Goal: Book appointment/travel/reservation

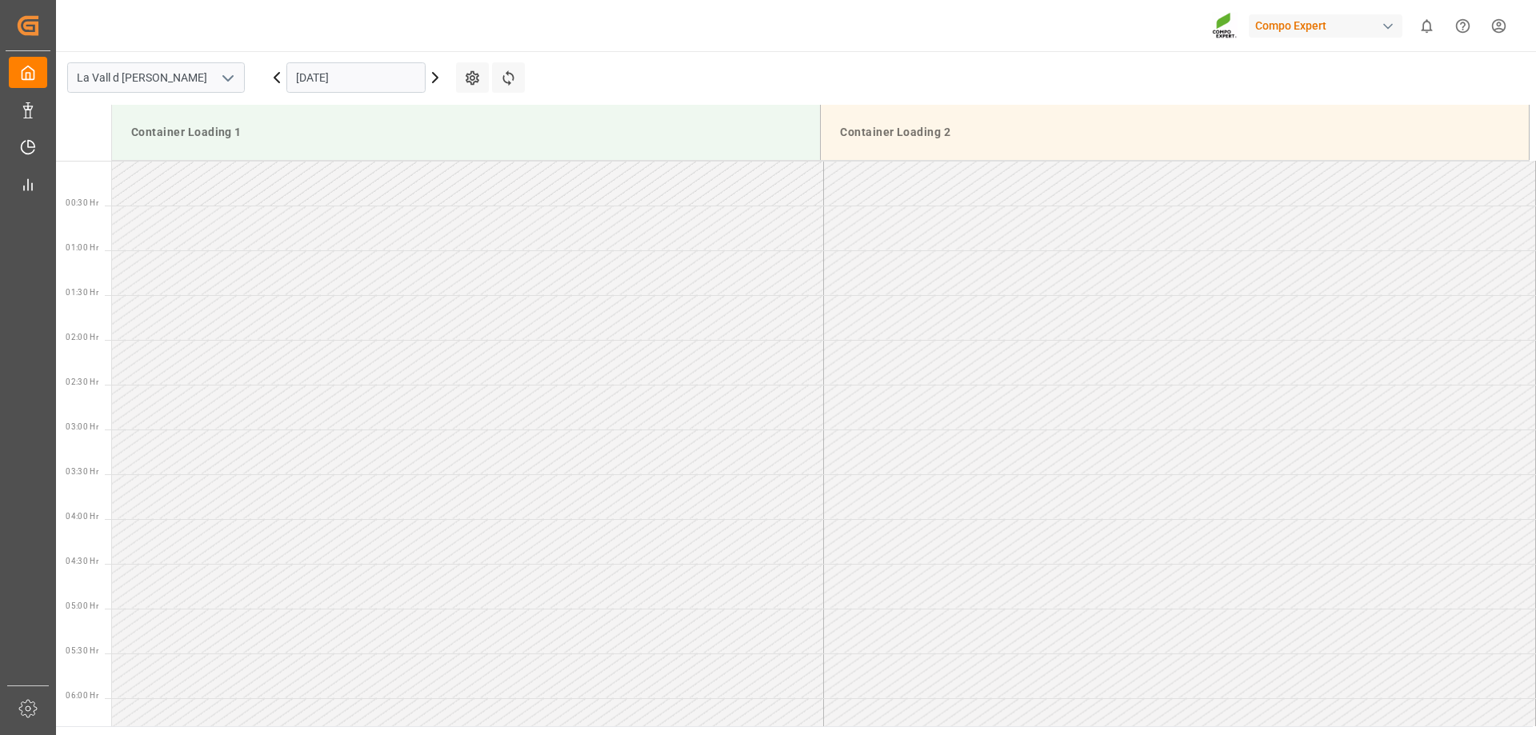
scroll to position [796, 0]
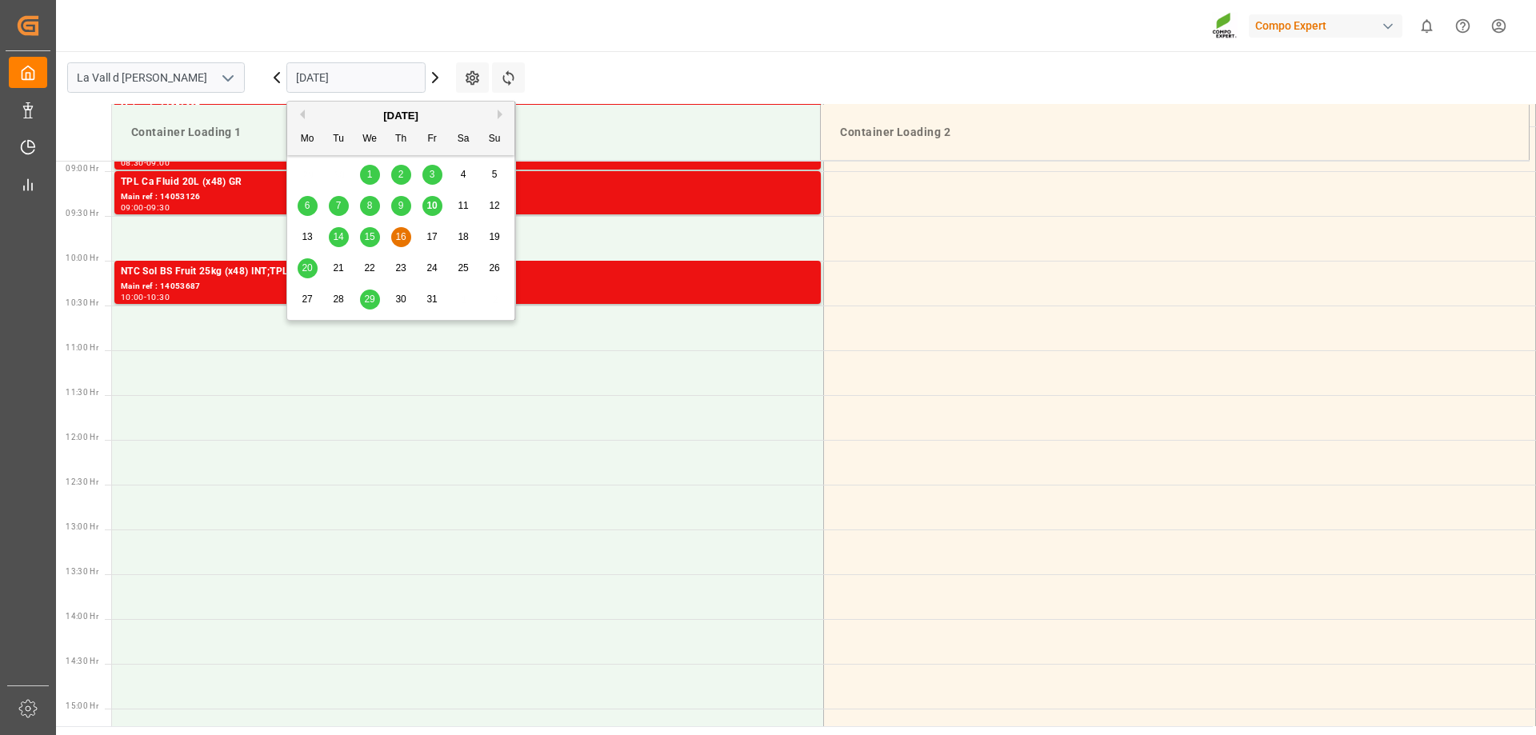
click at [343, 74] on input "[DATE]" at bounding box center [355, 77] width 139 height 30
click at [340, 235] on span "14" at bounding box center [338, 236] width 10 height 11
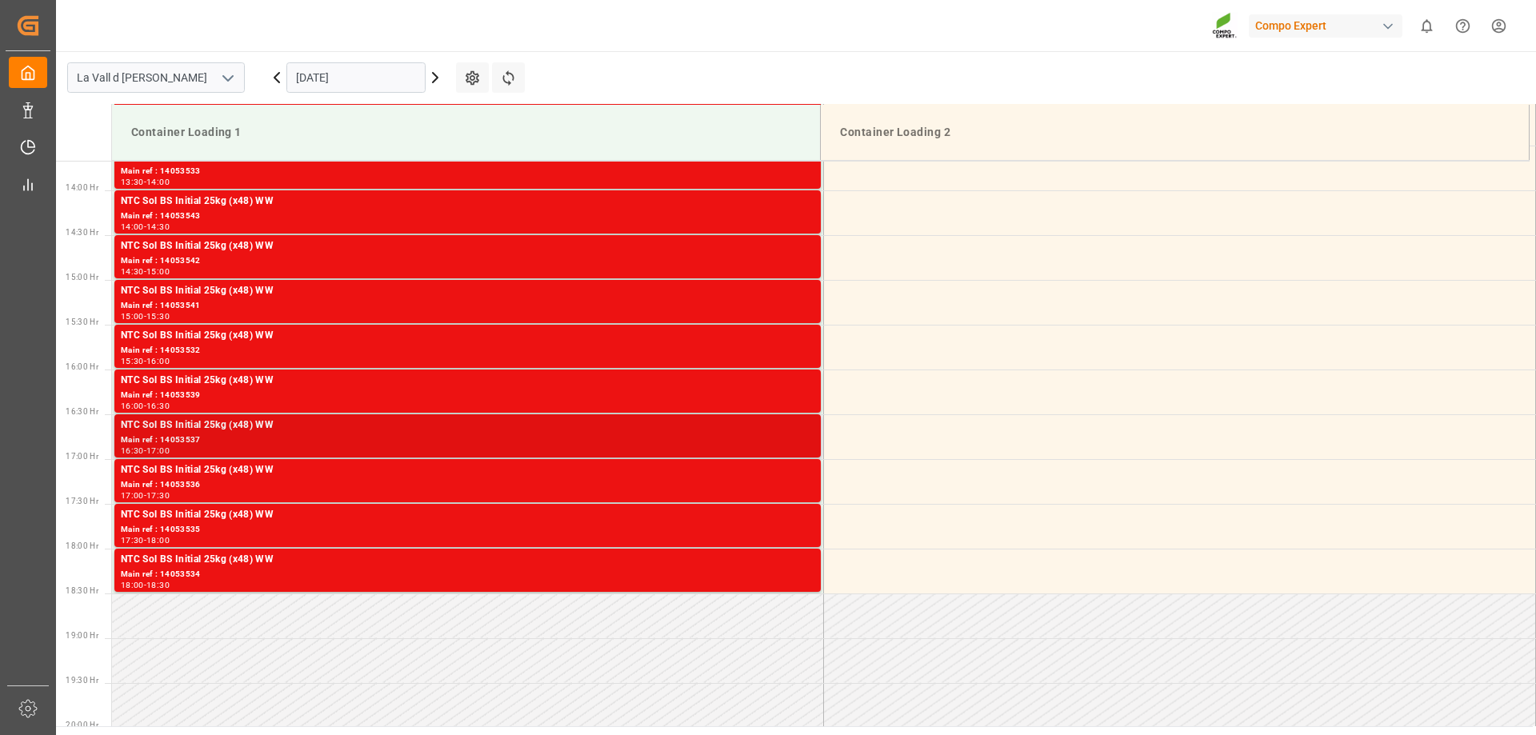
scroll to position [905, 0]
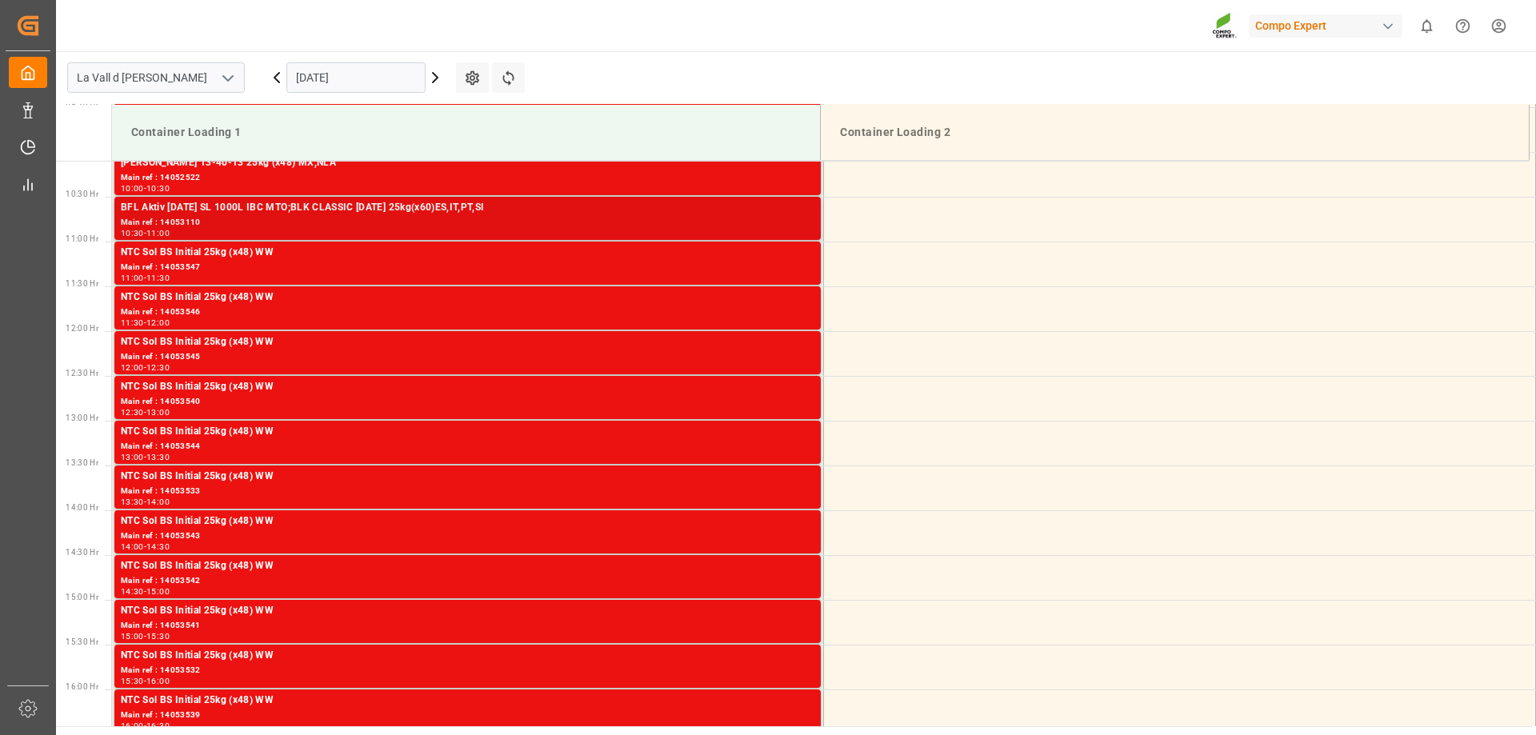
click at [170, 230] on div "11:00" at bounding box center [157, 233] width 23 height 7
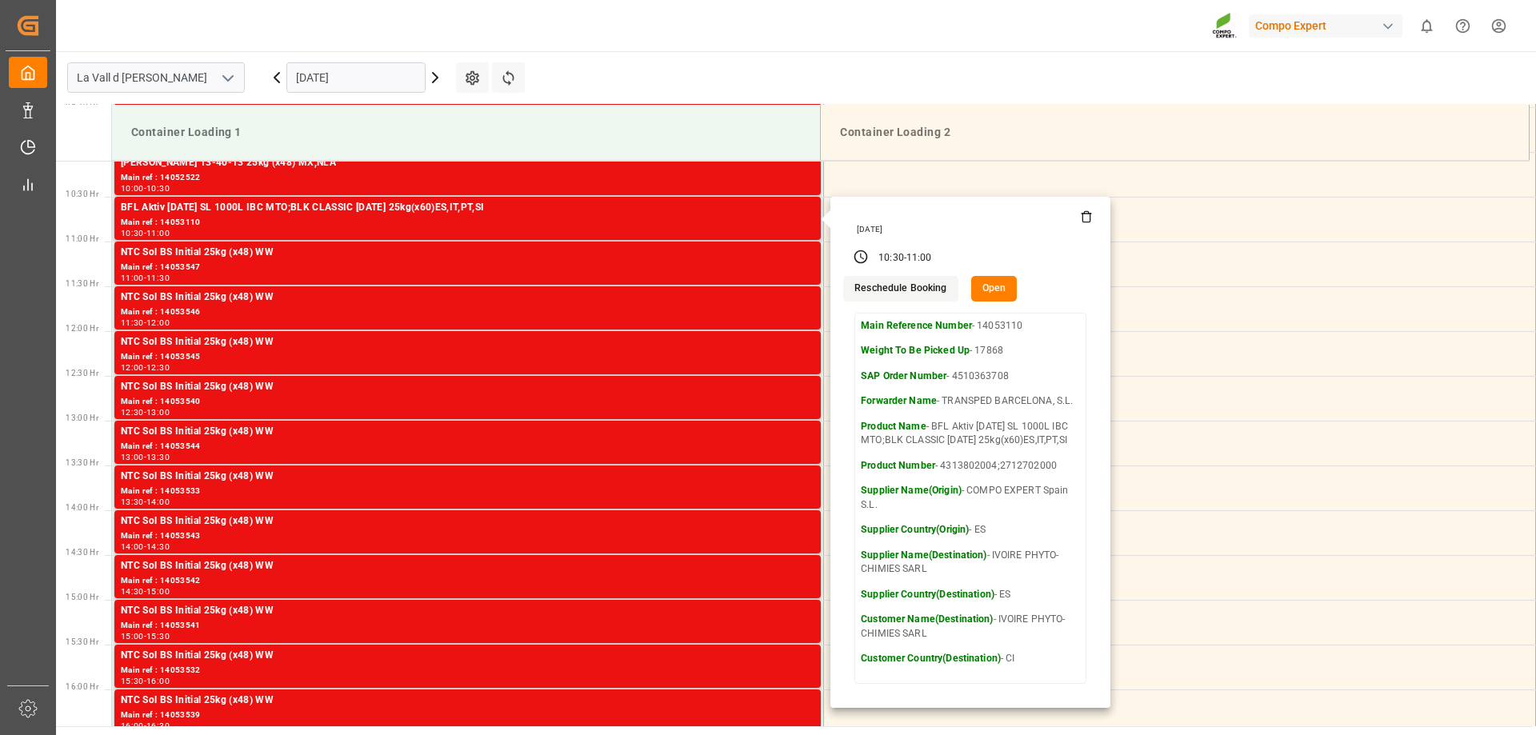
click at [983, 298] on button "Open" at bounding box center [994, 289] width 46 height 26
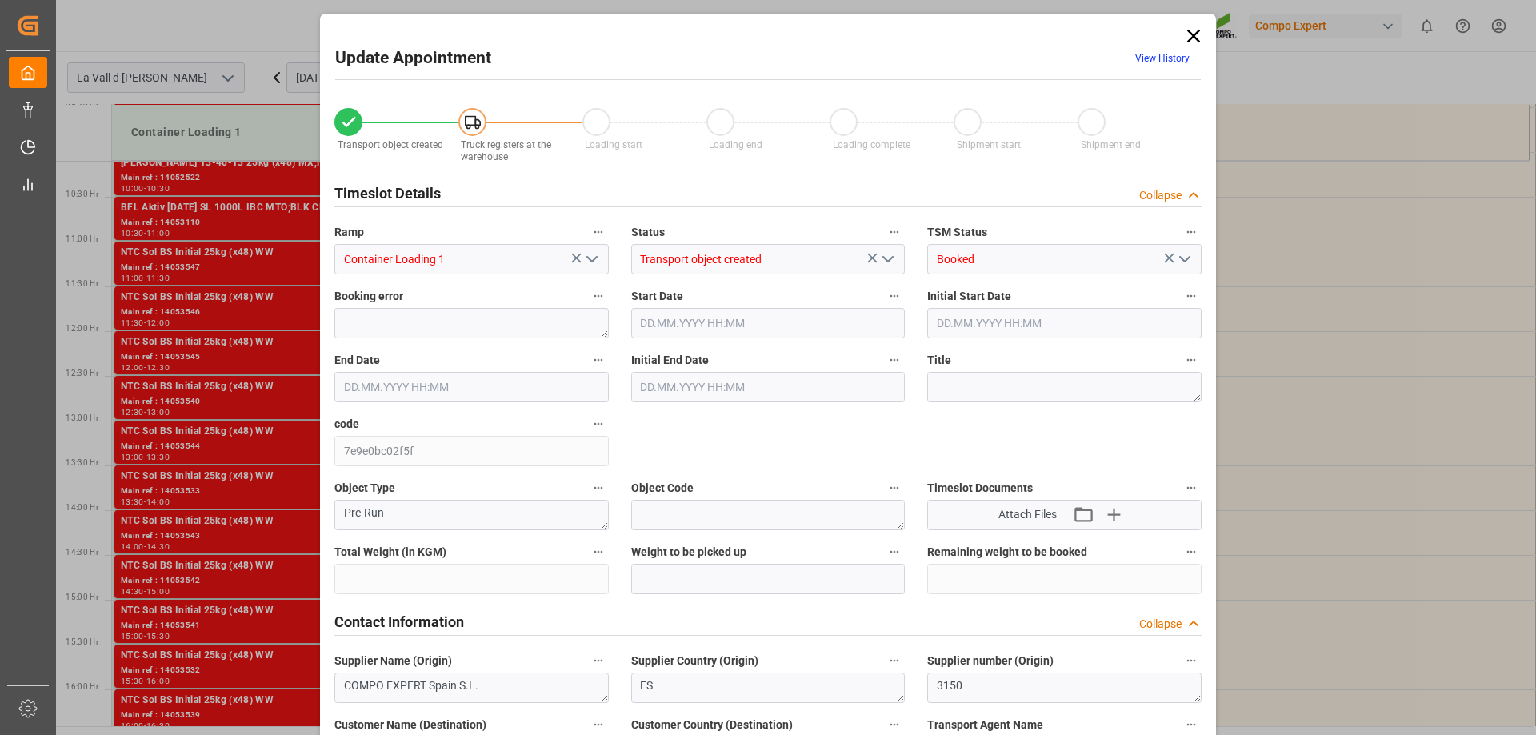
type input "17868"
type input "12"
type input "[DATE] 10:30"
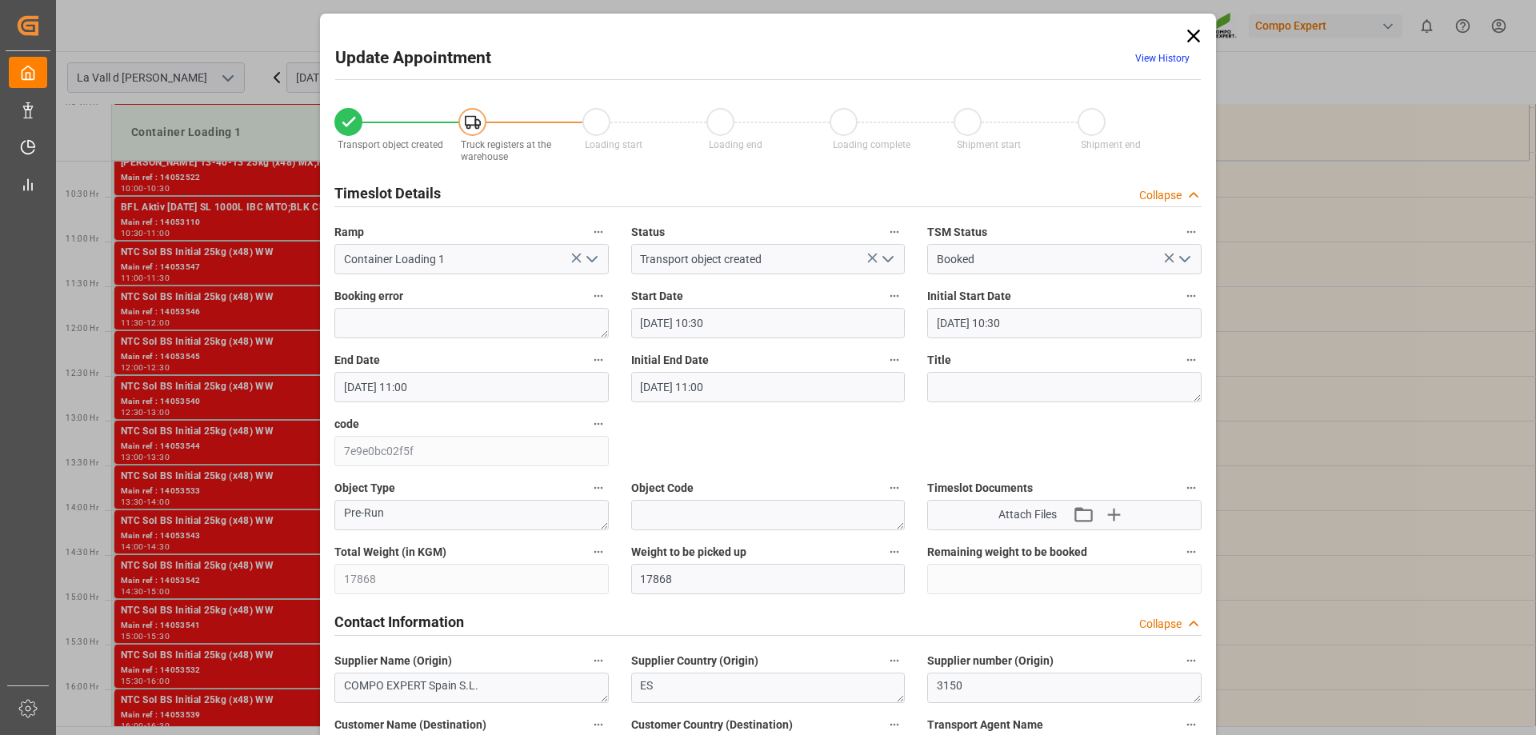
type input "[DATE] 11:00"
type input "[DATE] 13:09"
type input "[DATE] 12:02"
click at [683, 319] on input "[DATE] 10:30" at bounding box center [768, 323] width 274 height 30
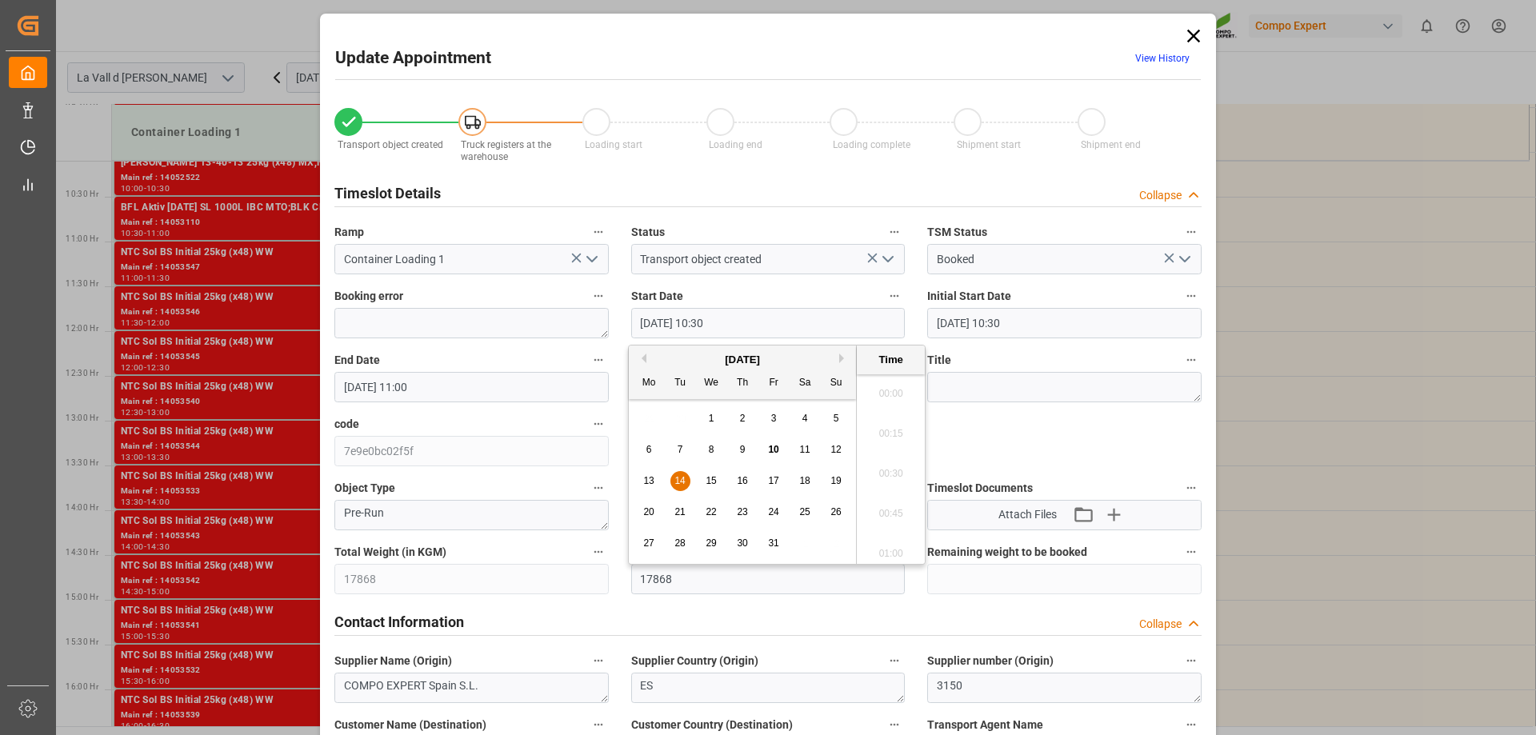
scroll to position [1606, 0]
click at [686, 506] on div "21" at bounding box center [680, 512] width 20 height 19
click at [890, 385] on li "08:00" at bounding box center [891, 389] width 68 height 40
type input "[DATE] 08:00"
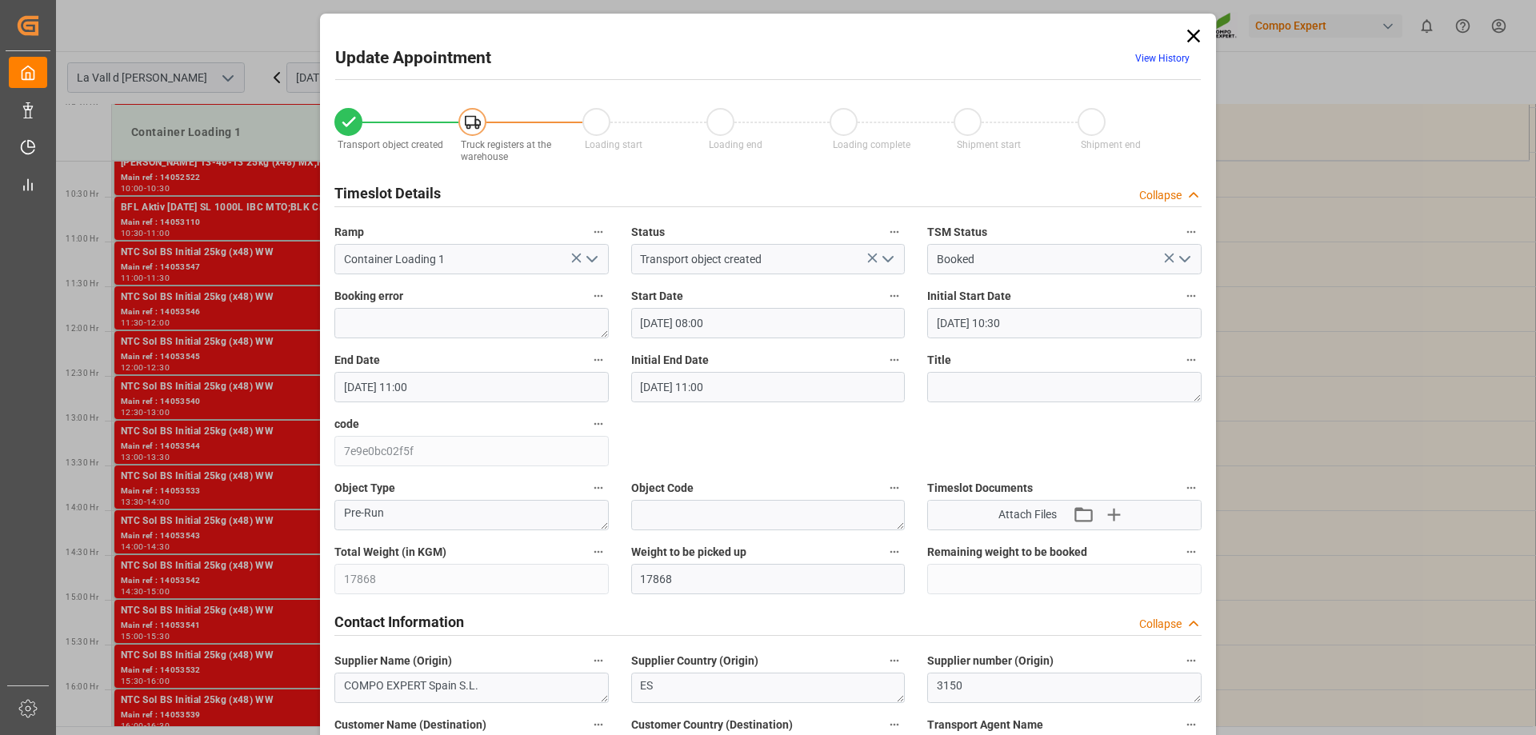
click at [505, 375] on input "[DATE] 11:00" at bounding box center [471, 387] width 274 height 30
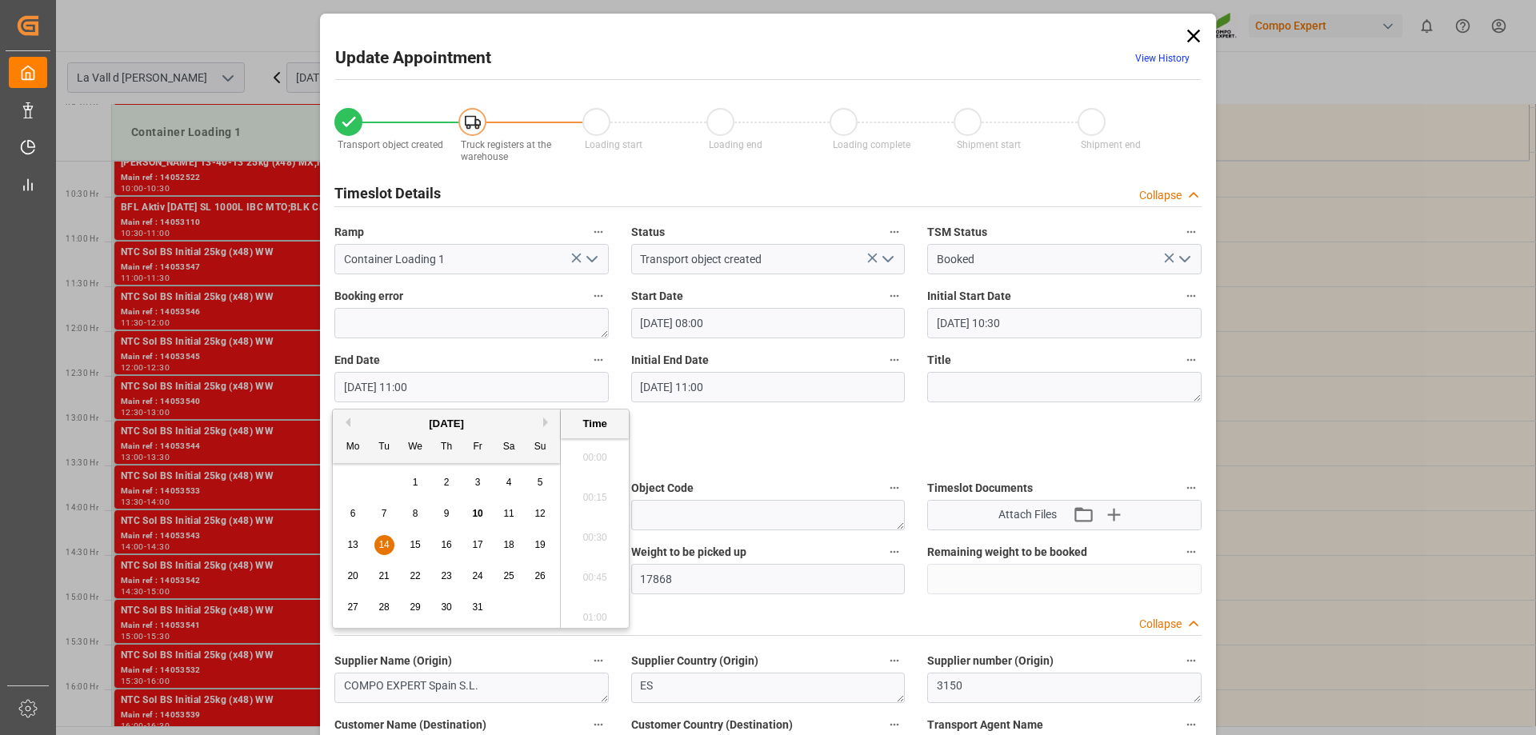
scroll to position [1686, 0]
click at [385, 576] on span "21" at bounding box center [383, 575] width 10 height 11
click at [588, 452] on li "08:30" at bounding box center [595, 453] width 68 height 40
type input "[DATE] 08:30"
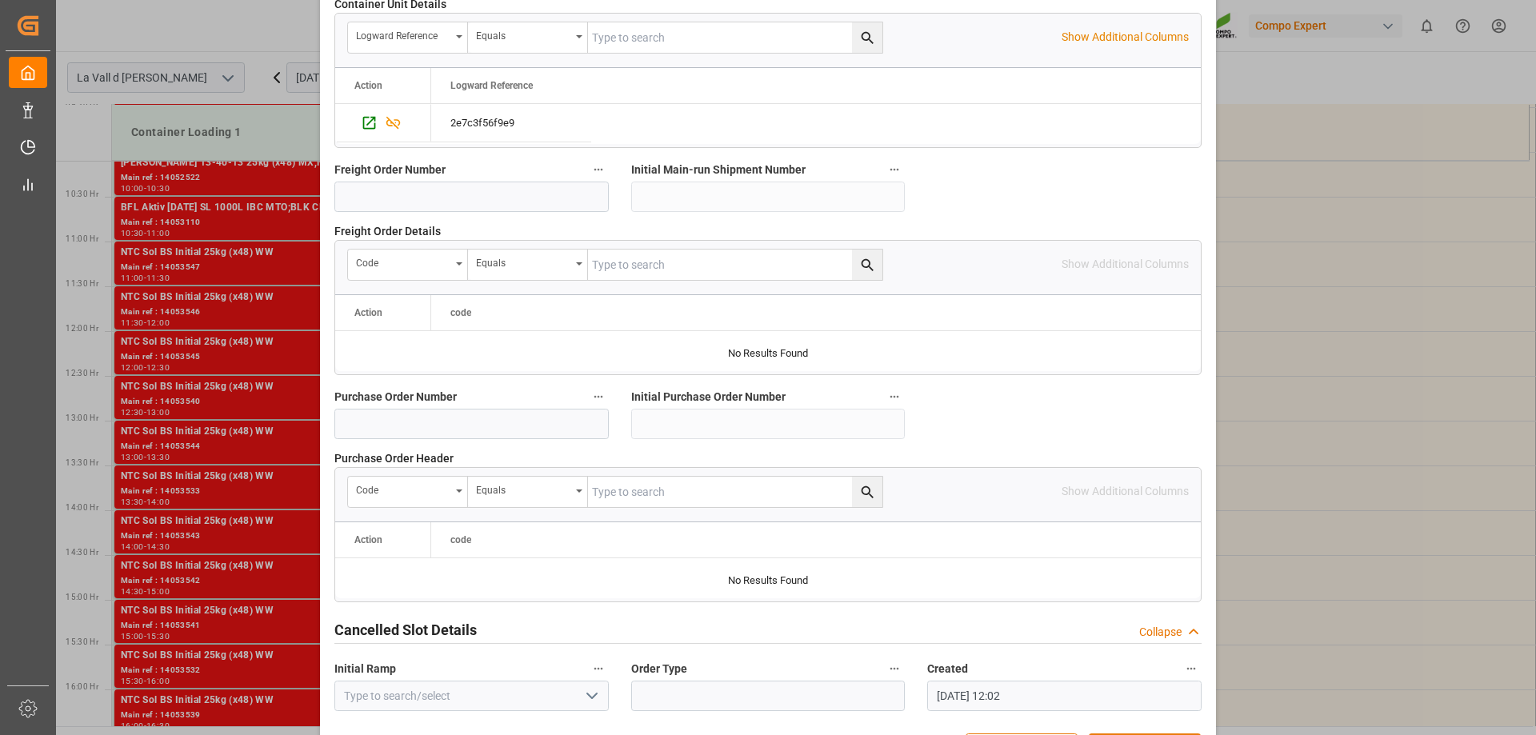
scroll to position [1485, 0]
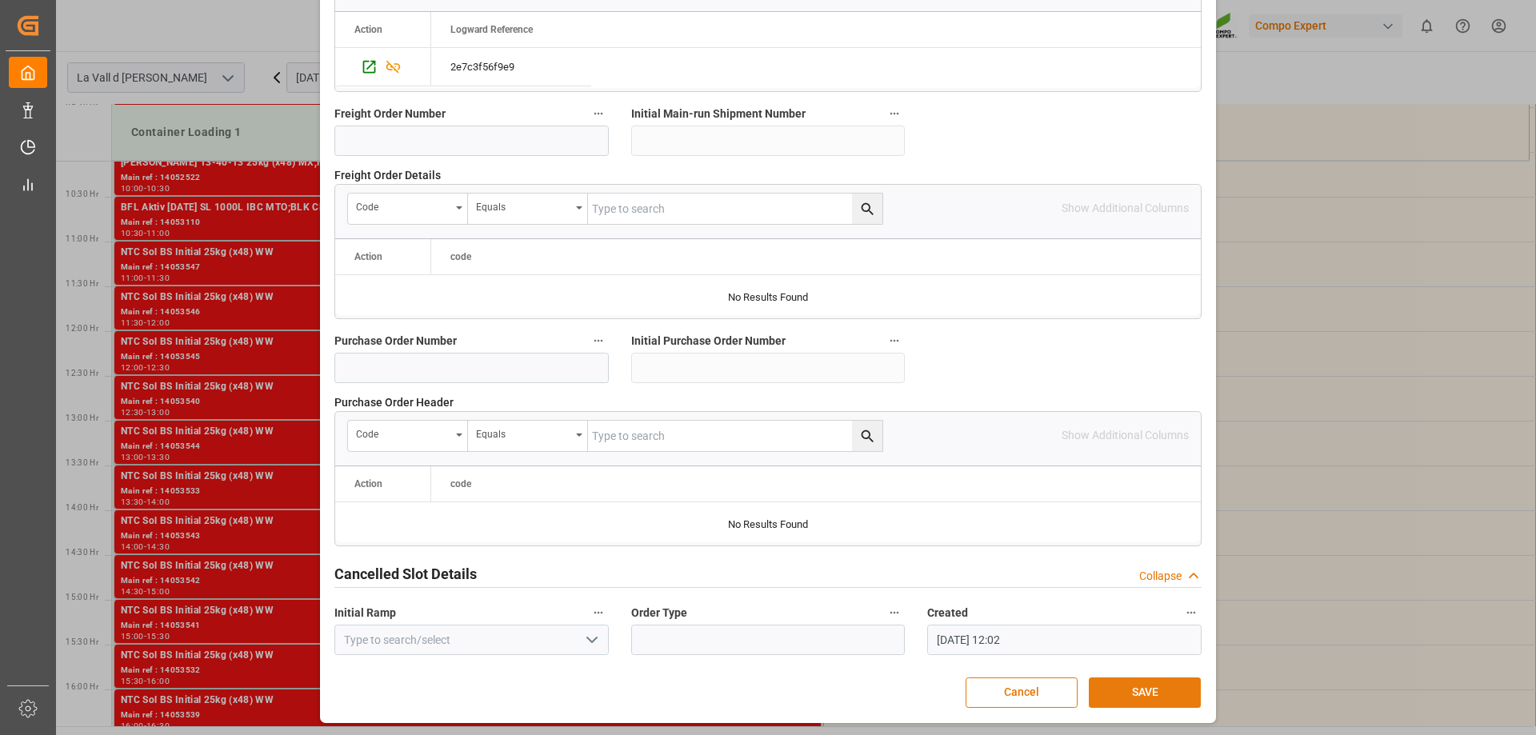
click at [1152, 696] on button "SAVE" at bounding box center [1145, 693] width 112 height 30
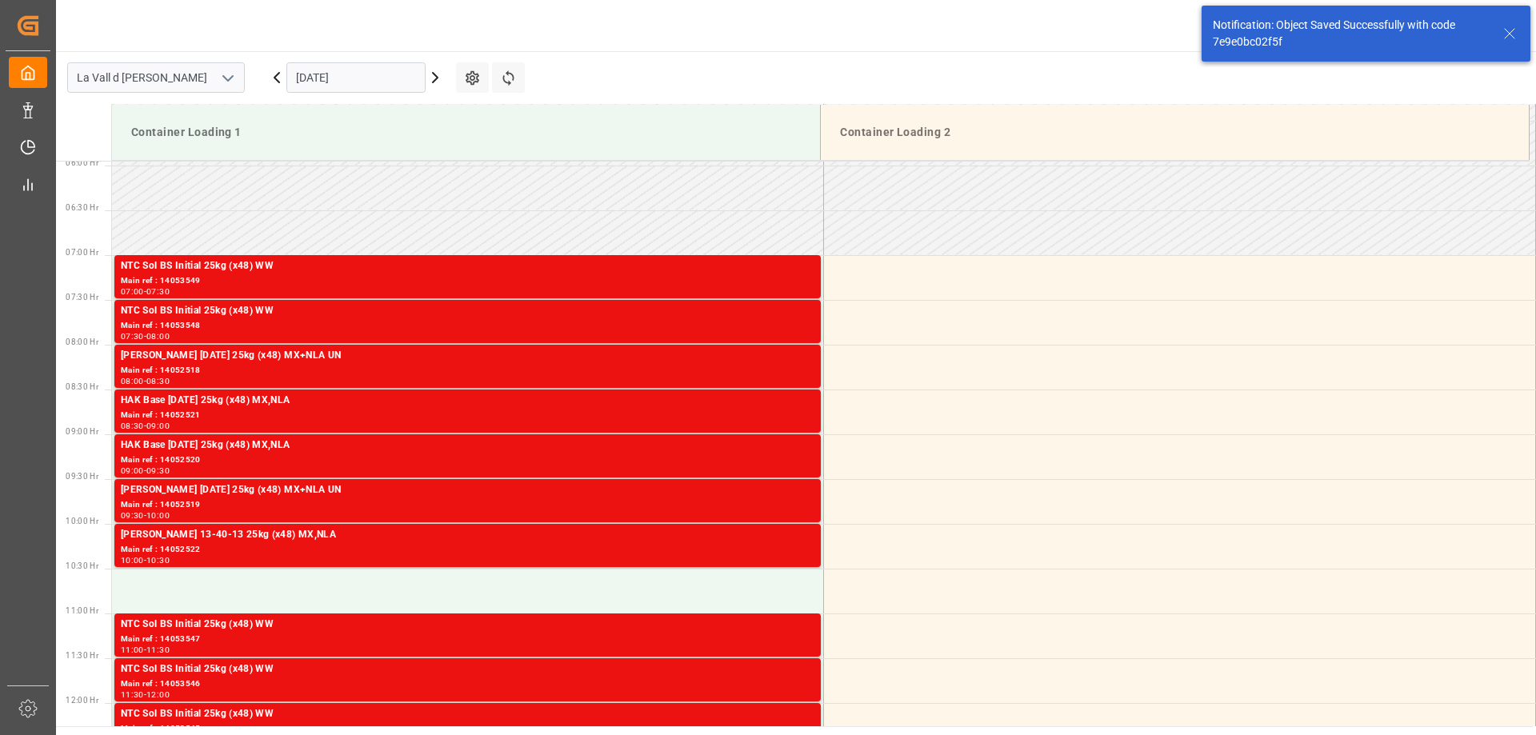
scroll to position [617, 0]
